Goal: Navigation & Orientation: Find specific page/section

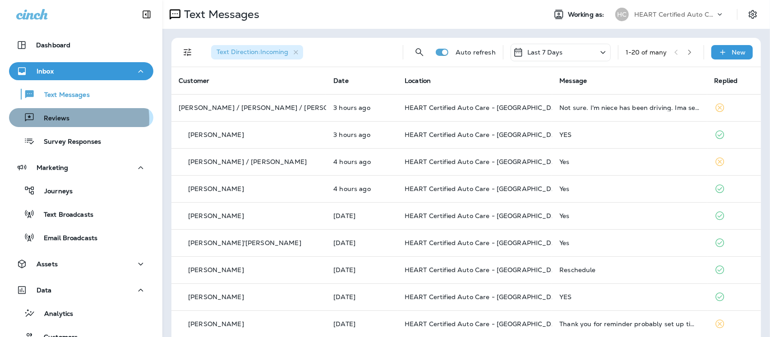
click at [70, 120] on div "Reviews" at bounding box center [81, 118] width 137 height 14
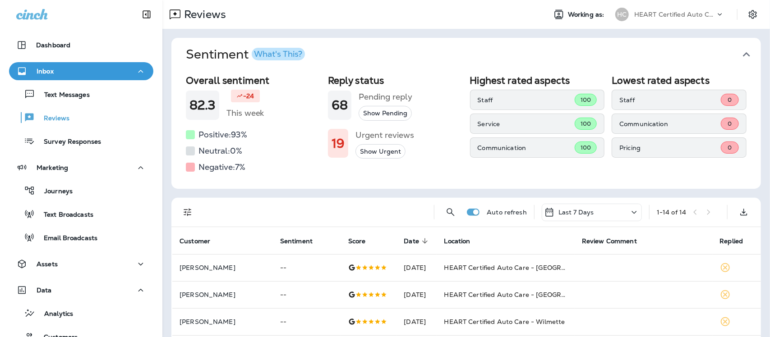
click at [741, 52] on icon "button" at bounding box center [746, 54] width 14 height 14
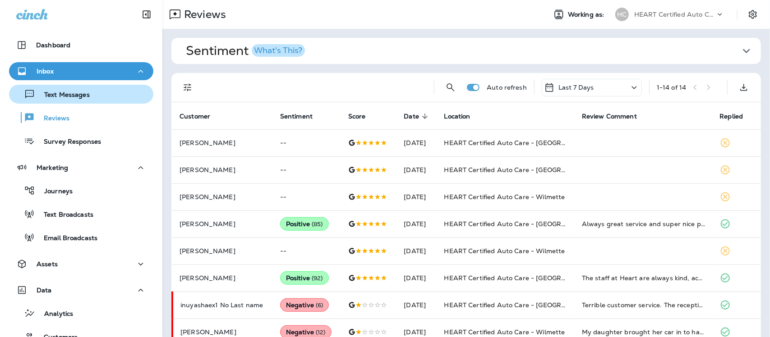
click at [67, 97] on p "Text Messages" at bounding box center [62, 95] width 55 height 9
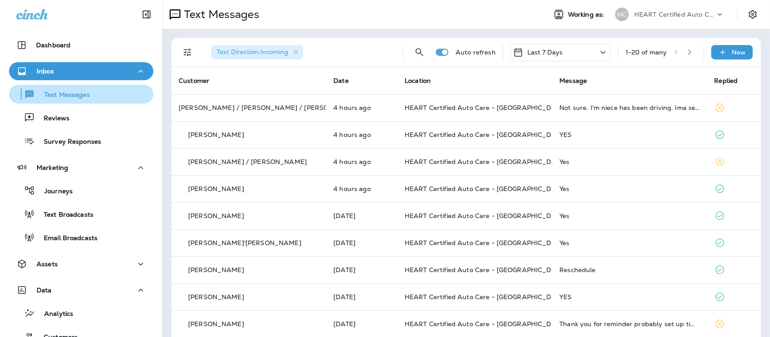
click at [64, 96] on p "Text Messages" at bounding box center [62, 95] width 55 height 9
